Goal: Task Accomplishment & Management: Complete application form

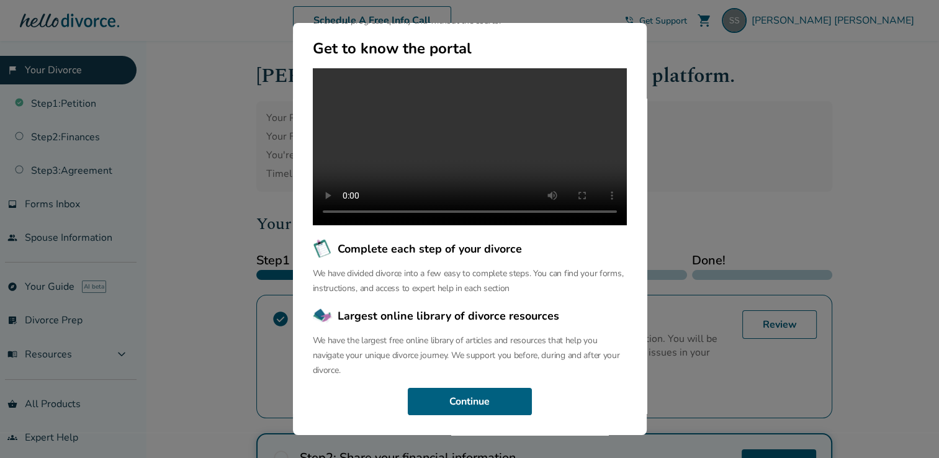
scroll to position [124, 0]
click at [485, 399] on button "Continue" at bounding box center [470, 401] width 124 height 27
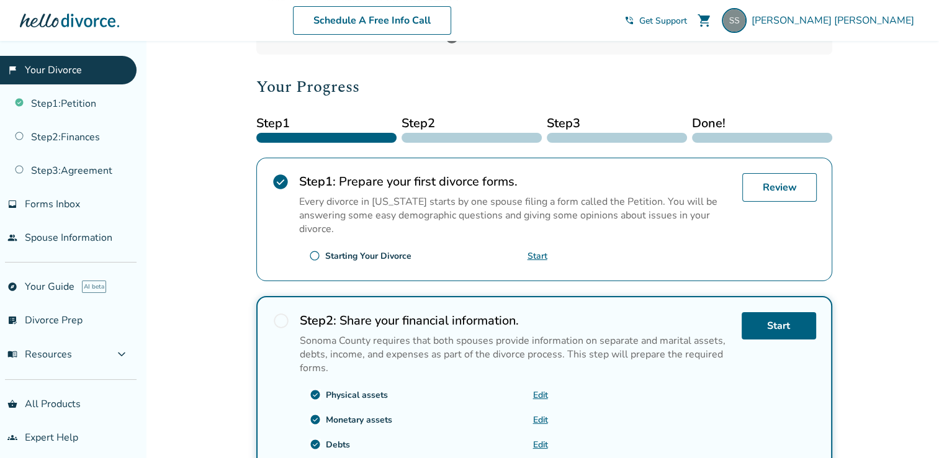
scroll to position [248, 0]
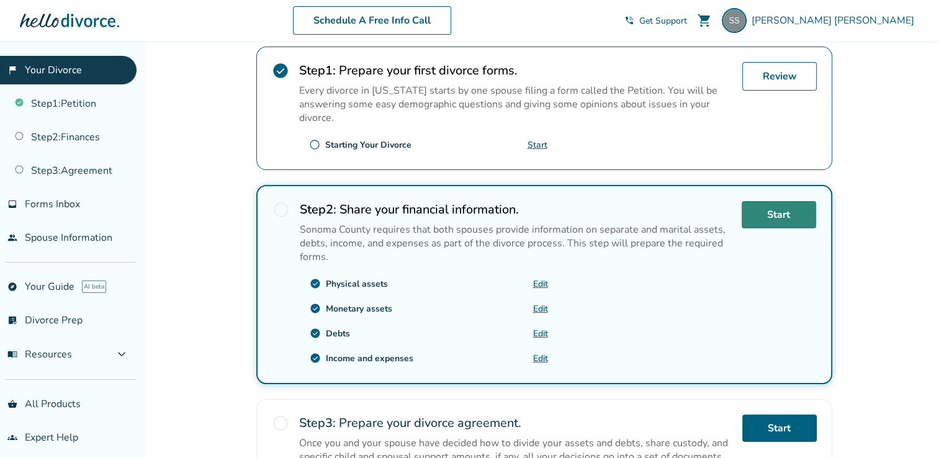
click at [761, 215] on link "Start" at bounding box center [779, 214] width 75 height 27
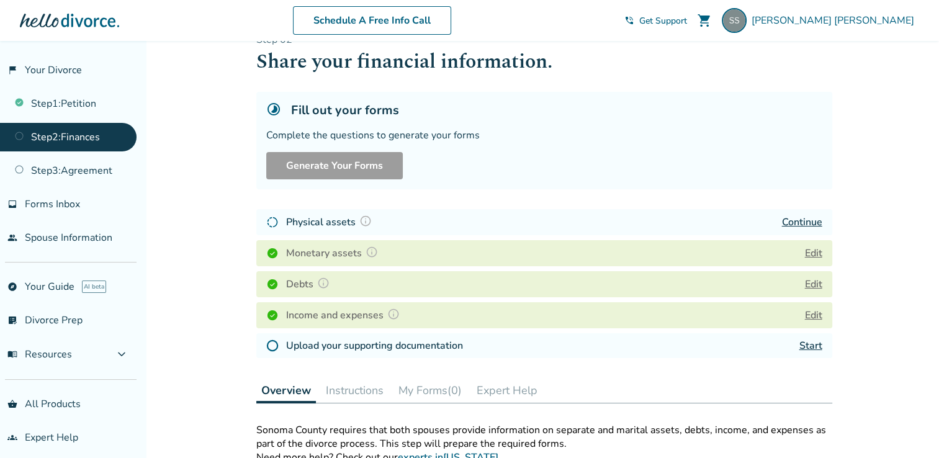
scroll to position [62, 0]
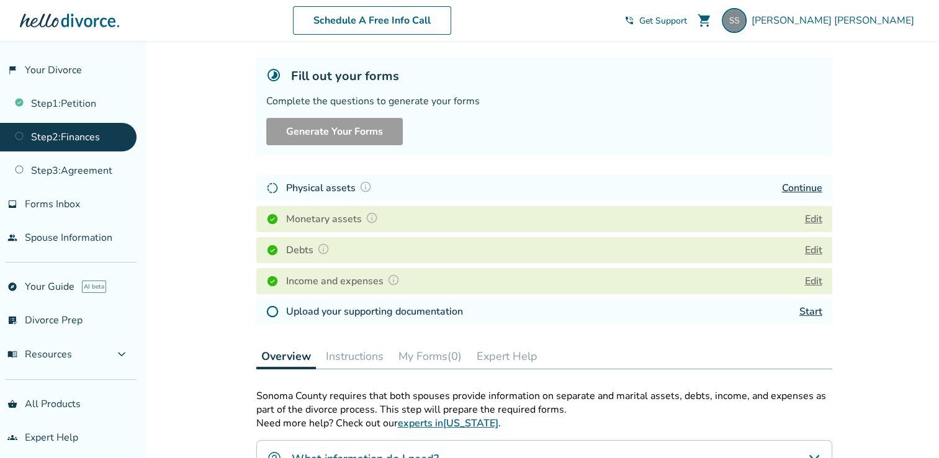
click at [812, 310] on link "Start" at bounding box center [811, 312] width 23 height 14
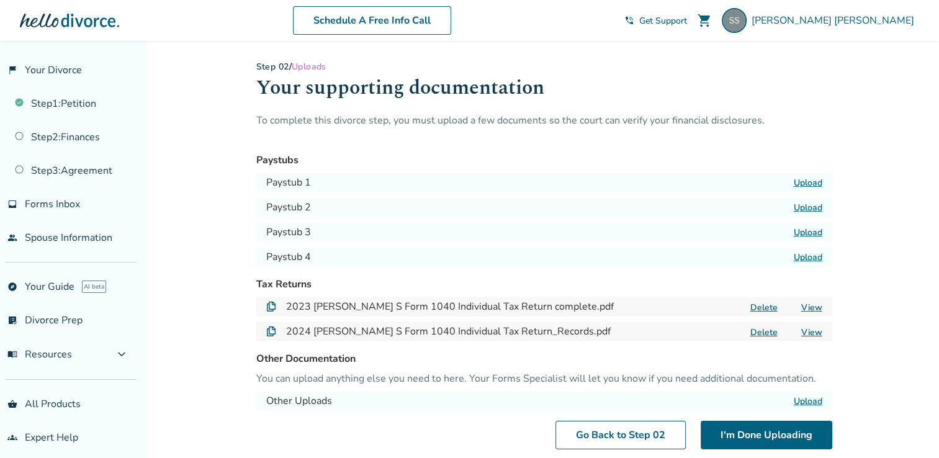
click at [815, 183] on label "Upload" at bounding box center [808, 183] width 29 height 12
click at [0, 0] on input "Upload" at bounding box center [0, 0] width 0 height 0
click at [812, 207] on label "Upload" at bounding box center [808, 208] width 29 height 12
click at [0, 0] on input "Upload" at bounding box center [0, 0] width 0 height 0
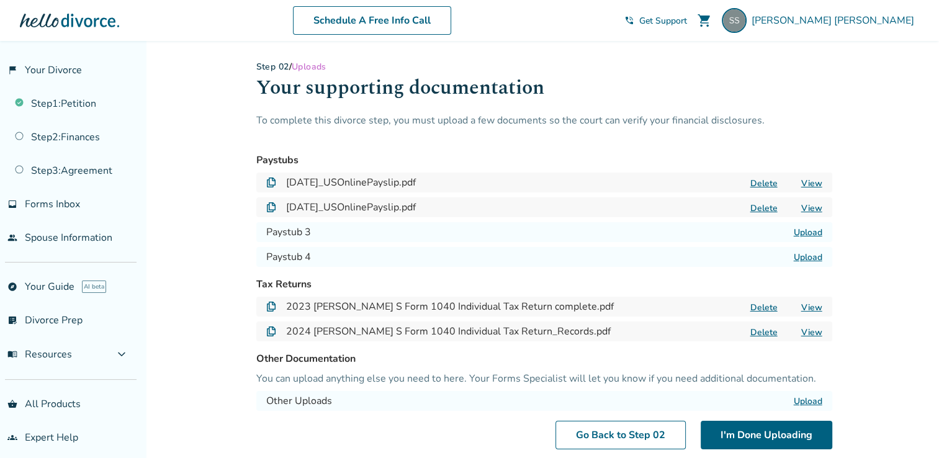
click at [803, 237] on label "Upload" at bounding box center [808, 233] width 29 height 12
click at [0, 0] on input "Upload" at bounding box center [0, 0] width 0 height 0
click at [807, 258] on label "Upload" at bounding box center [808, 257] width 29 height 12
click at [0, 0] on input "Upload" at bounding box center [0, 0] width 0 height 0
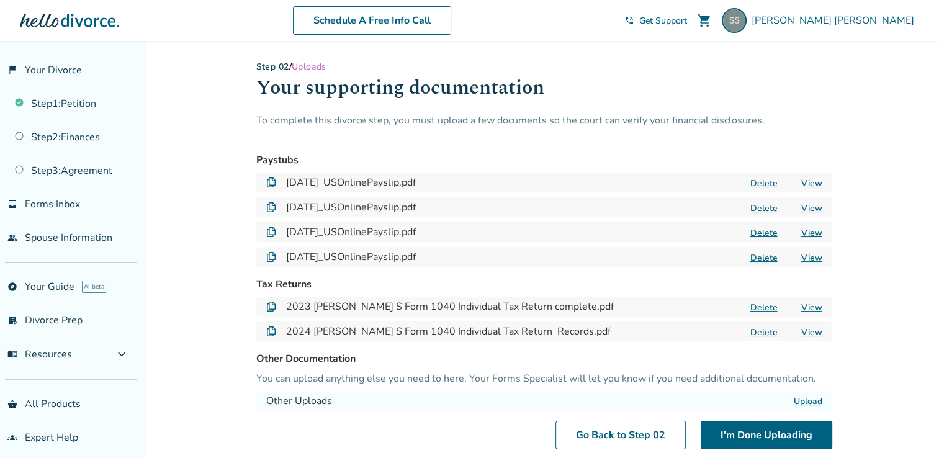
click at [805, 185] on link "View" at bounding box center [812, 184] width 21 height 12
click at [784, 439] on button "I'm Done Uploading" at bounding box center [767, 435] width 132 height 29
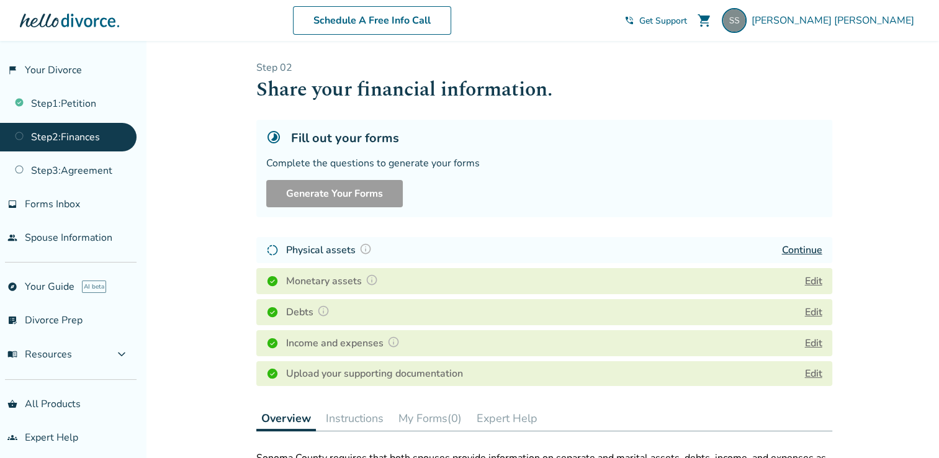
click at [815, 250] on link "Continue" at bounding box center [802, 250] width 40 height 14
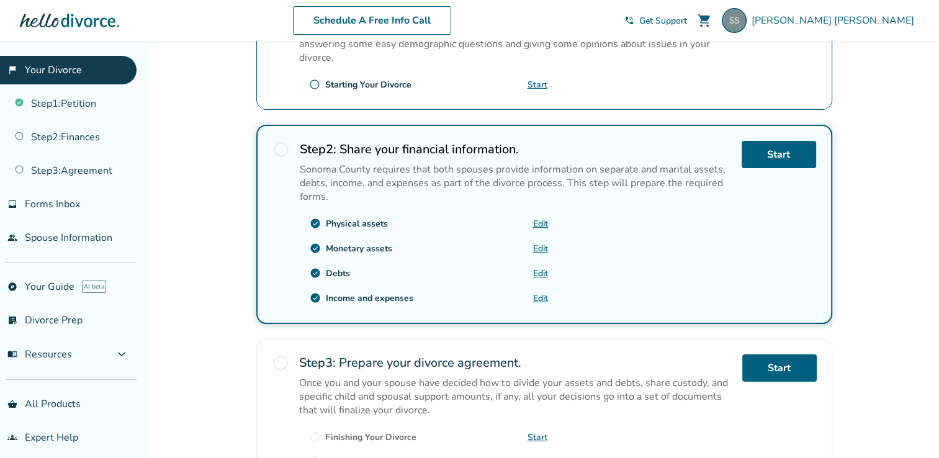
scroll to position [310, 0]
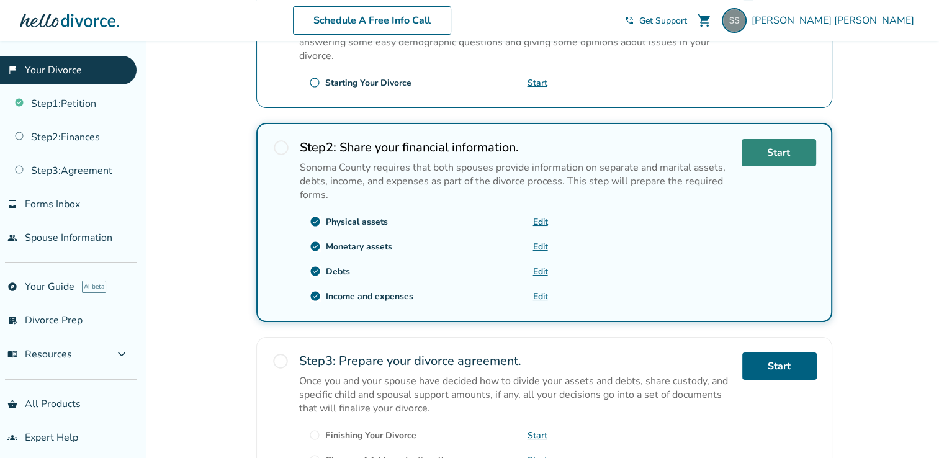
click at [777, 152] on link "Start" at bounding box center [779, 152] width 75 height 27
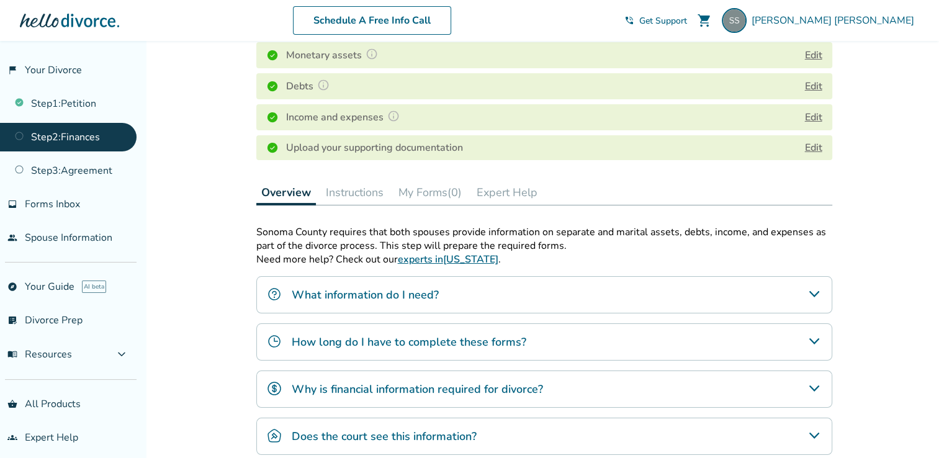
scroll to position [198, 0]
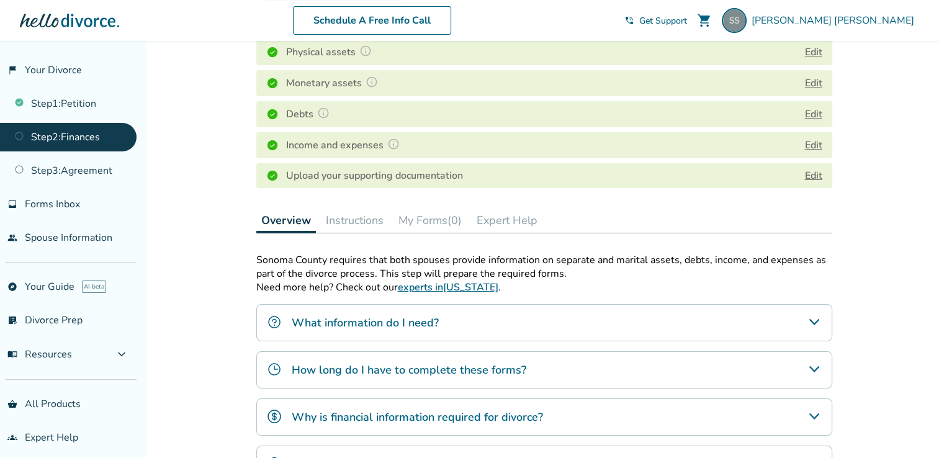
click at [368, 218] on button "Instructions" at bounding box center [355, 220] width 68 height 25
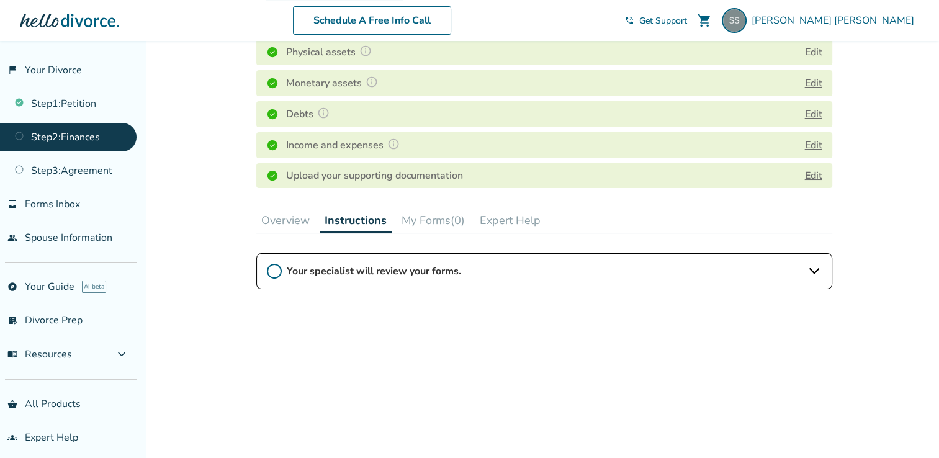
click at [276, 270] on icon at bounding box center [274, 271] width 15 height 15
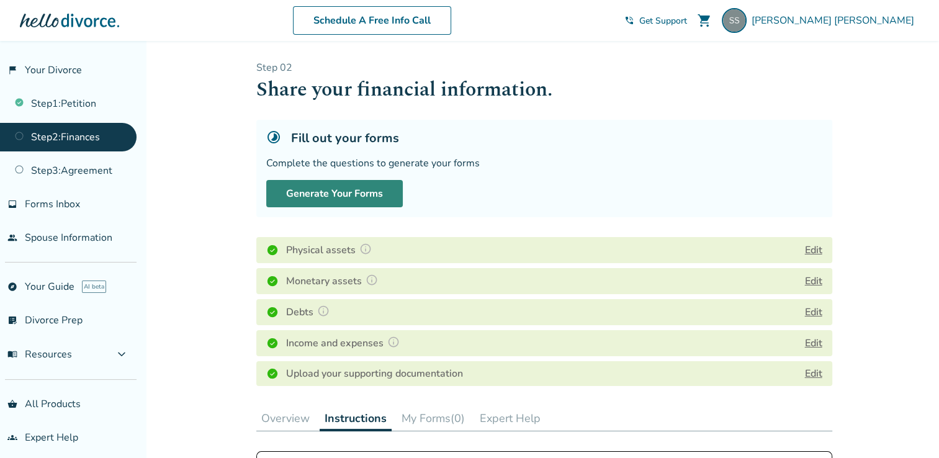
click at [363, 195] on button "Generate Your Forms" at bounding box center [334, 193] width 137 height 27
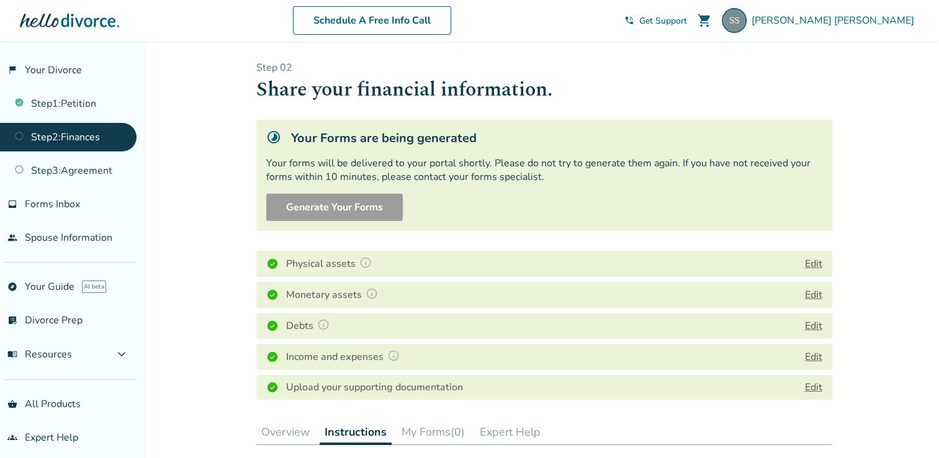
click at [215, 262] on div "Added to cart Step 0 2 Share your financial information. Your Forms are being g…" at bounding box center [469, 446] width 939 height 810
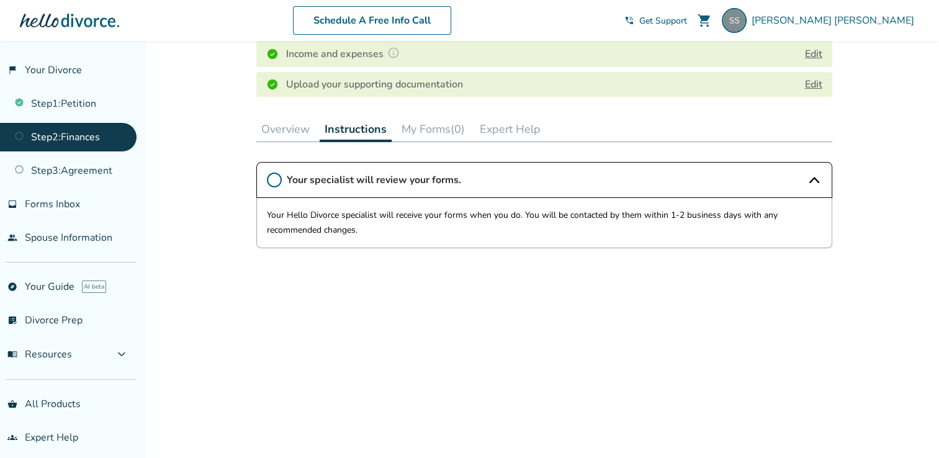
scroll to position [268, 0]
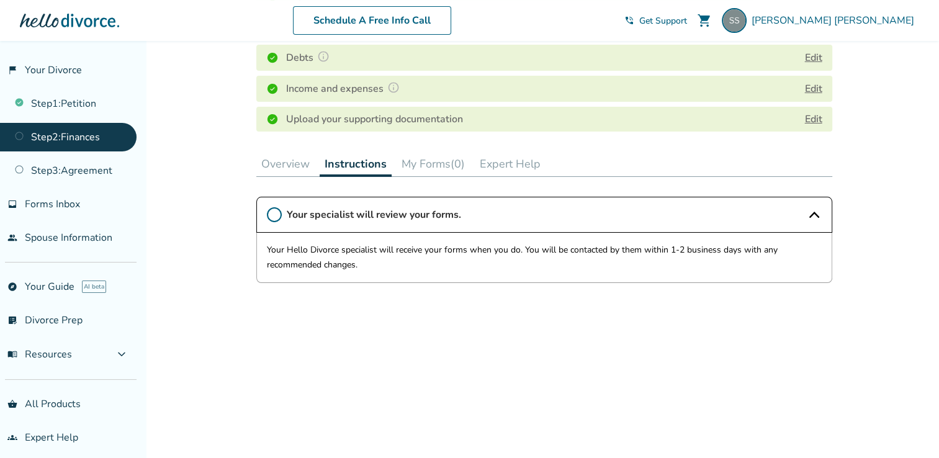
click at [434, 162] on button "My Forms (0)" at bounding box center [433, 163] width 73 height 25
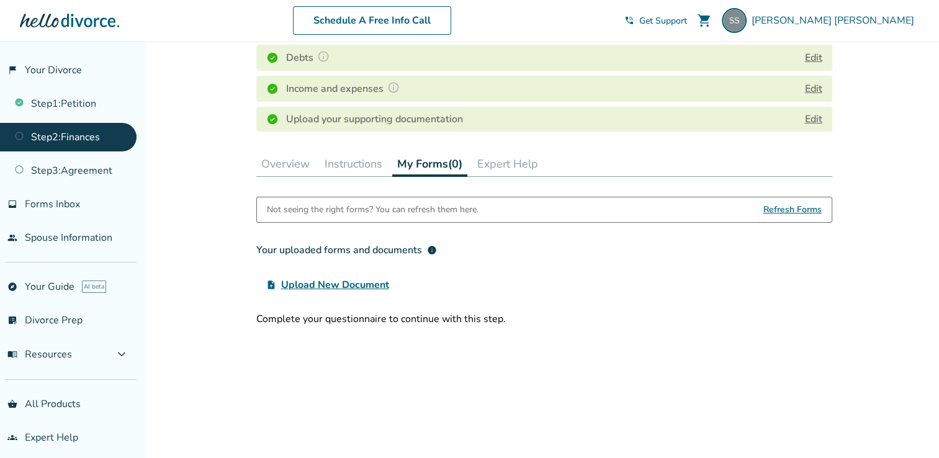
click at [283, 167] on button "Overview" at bounding box center [285, 163] width 58 height 25
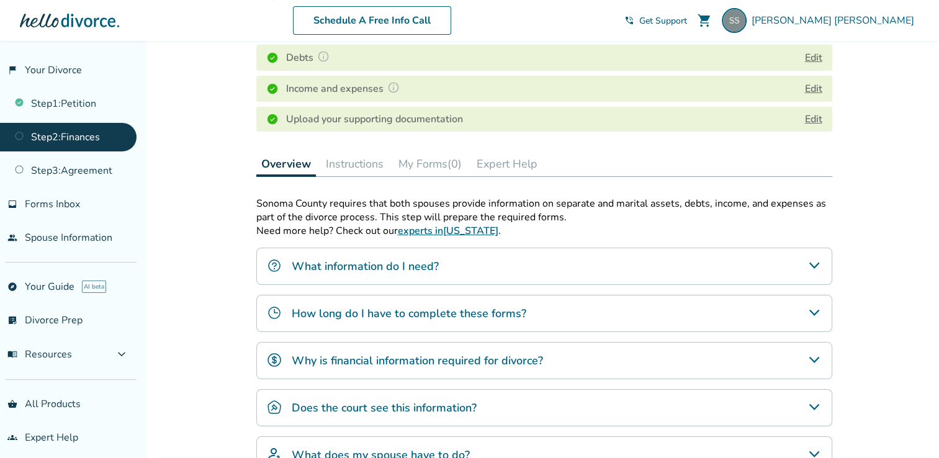
click at [219, 314] on div "Added to cart Step 0 2 Share your financial information. Your Forms are being g…" at bounding box center [469, 182] width 939 height 818
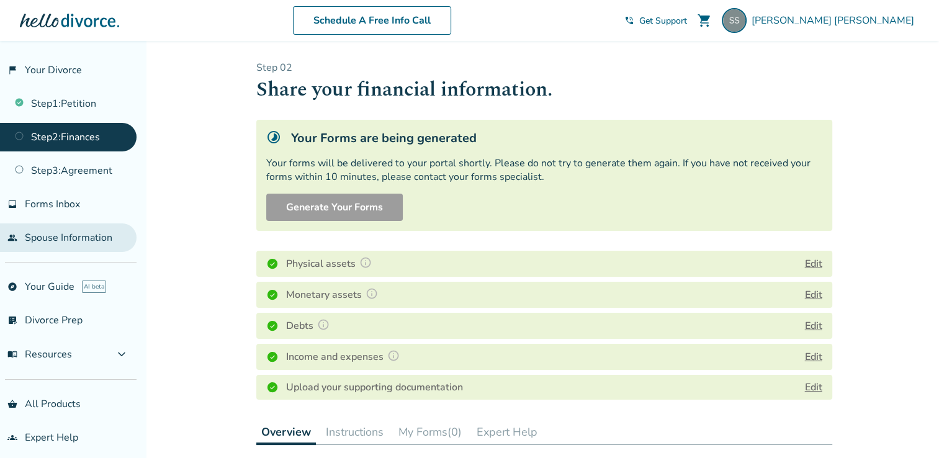
click at [72, 240] on link "people Spouse Information" at bounding box center [68, 238] width 137 height 29
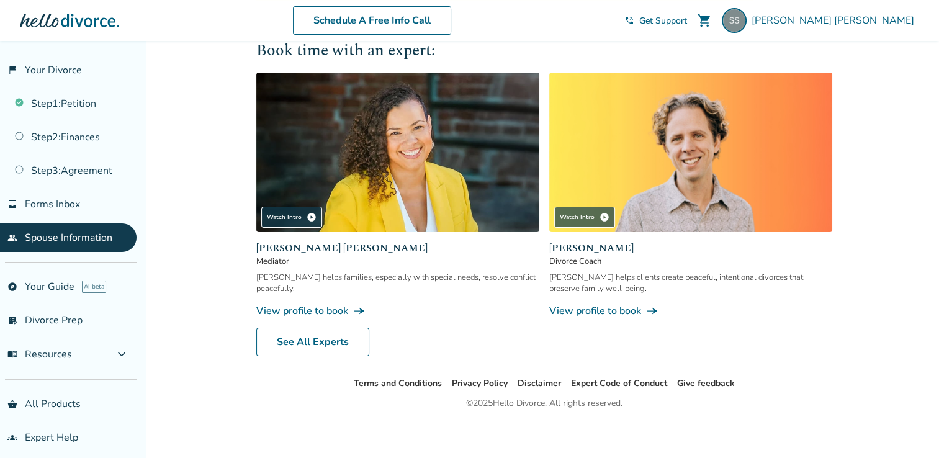
scroll to position [325, 0]
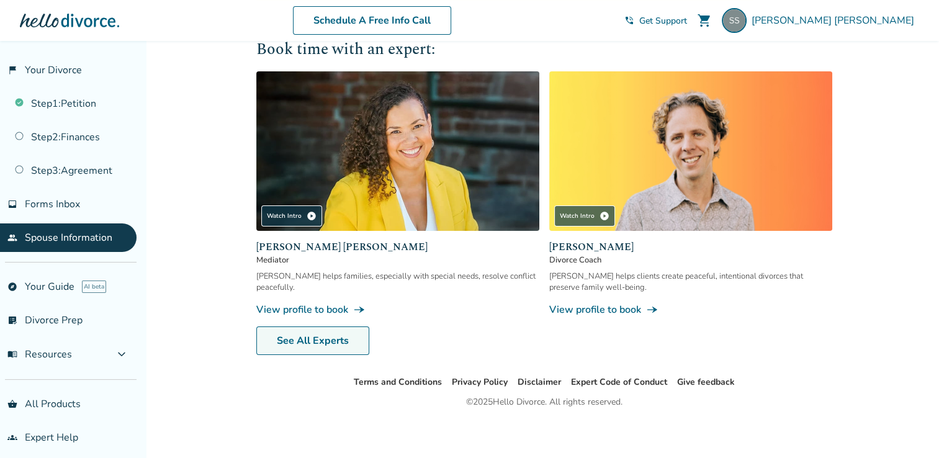
click at [317, 343] on link "See All Experts" at bounding box center [312, 341] width 113 height 29
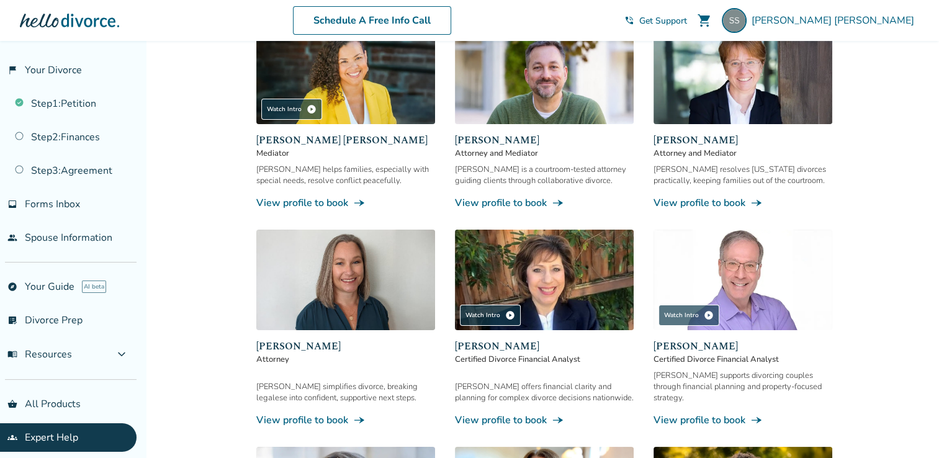
scroll to position [50, 0]
